Goal: Information Seeking & Learning: Find specific fact

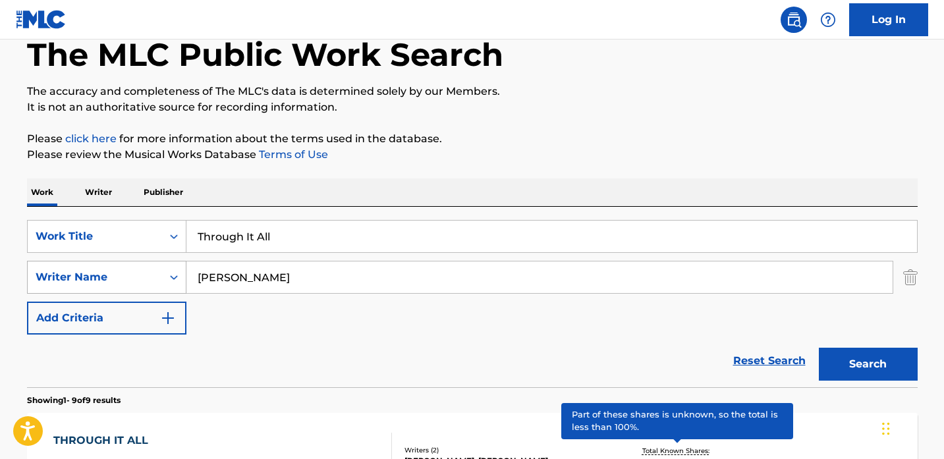
drag, startPoint x: 316, startPoint y: 279, endPoint x: 173, endPoint y: 278, distance: 143.0
click at [173, 278] on div "SearchWithCriteriae6c0c302-9efd-4141-b465-0f413ab025e4 Writer Name [PERSON_NAME]" at bounding box center [472, 277] width 891 height 33
paste input "[PERSON_NAME]"
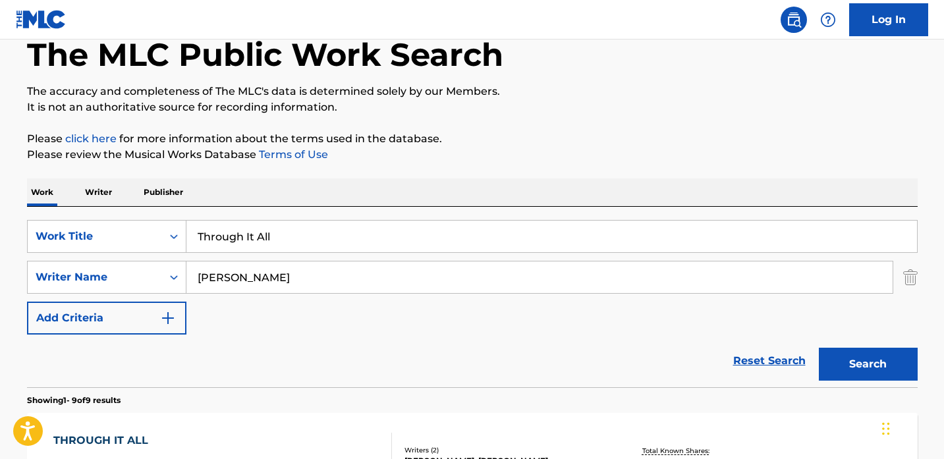
type input "[PERSON_NAME]"
drag, startPoint x: 314, startPoint y: 238, endPoint x: 84, endPoint y: 237, distance: 229.9
click at [84, 237] on div "SearchWithCriteriaf5d75891-213a-4497-972e-d51c11e24353 Work Title Through It All" at bounding box center [472, 236] width 891 height 33
paste input "[PERSON_NAME]"
drag, startPoint x: 318, startPoint y: 239, endPoint x: 70, endPoint y: 233, distance: 248.4
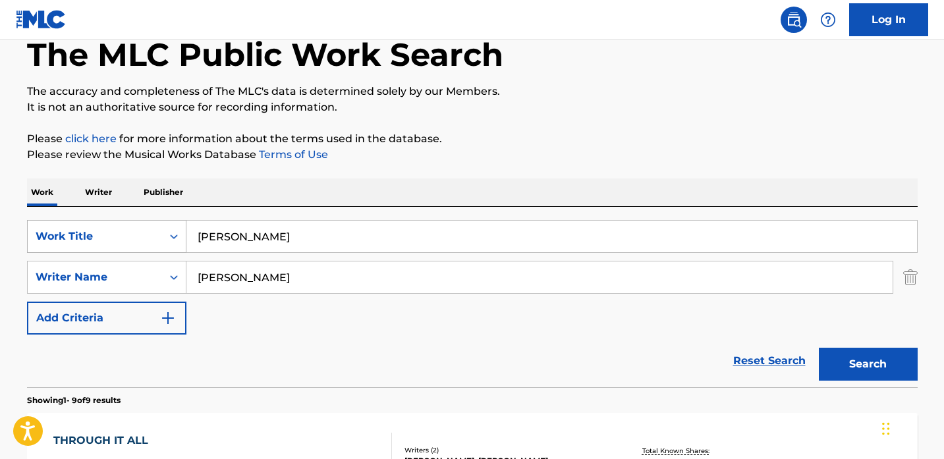
click at [70, 233] on div "SearchWithCriteriaf5d75891-213a-4497-972e-d51c11e24353 Work Title [PERSON_NAME]" at bounding box center [472, 236] width 891 height 33
paste input "r8a"
type input "Gr8a"
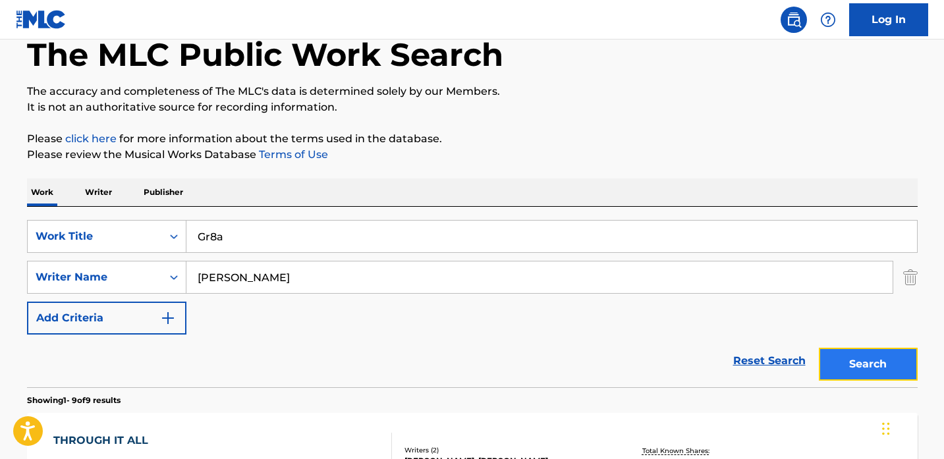
click at [868, 356] on button "Search" at bounding box center [868, 364] width 99 height 33
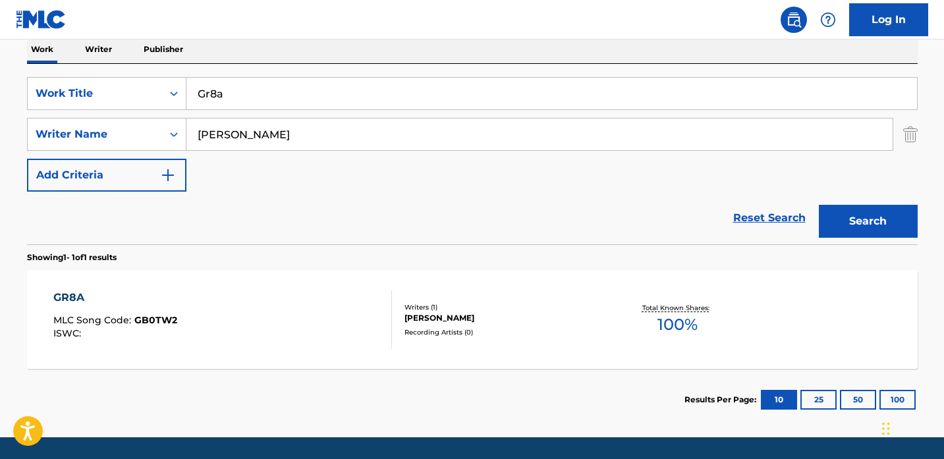
scroll to position [258, 0]
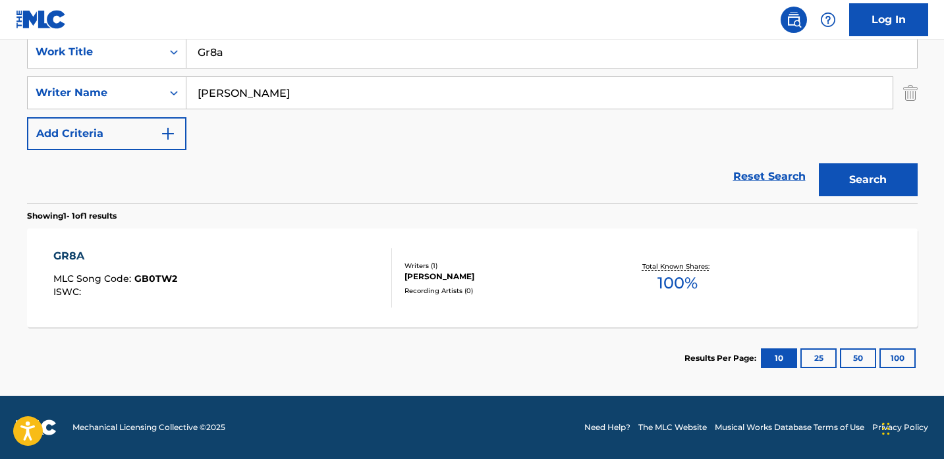
click at [208, 293] on div "GR8A MLC Song Code : GB0TW2 ISWC :" at bounding box center [222, 277] width 339 height 59
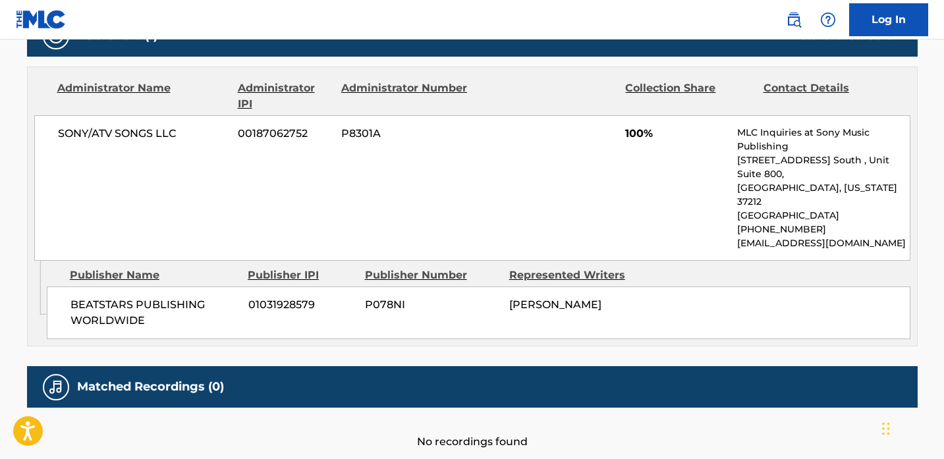
scroll to position [632, 0]
